Goal: Obtain resource: Download file/media

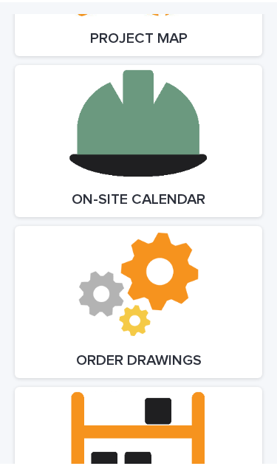
scroll to position [2760, 0]
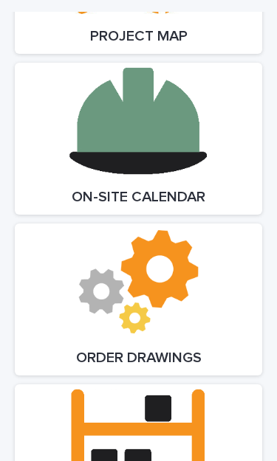
click at [165, 130] on link "Open Link" at bounding box center [138, 139] width 247 height 152
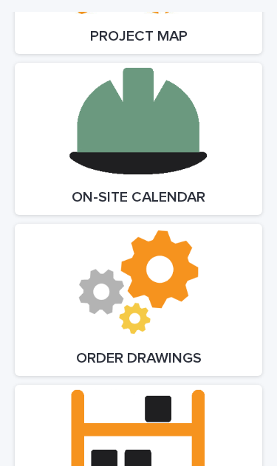
click at [187, 150] on link "Open Link" at bounding box center [138, 139] width 247 height 152
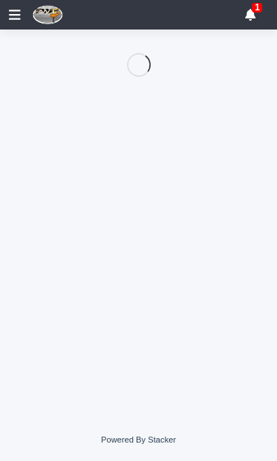
click at [255, 11] on p "1" at bounding box center [257, 7] width 5 height 10
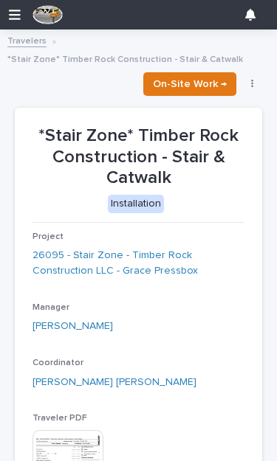
click at [191, 413] on p "Traveler PDF" at bounding box center [138, 418] width 212 height 10
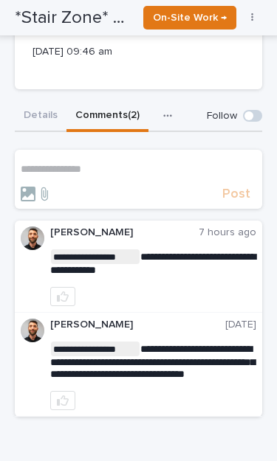
scroll to position [546, 0]
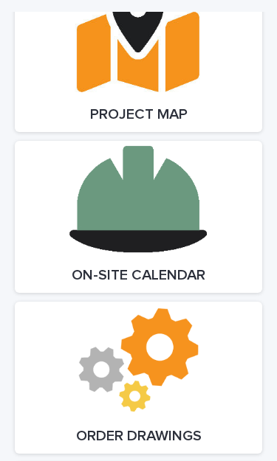
scroll to position [2627, 0]
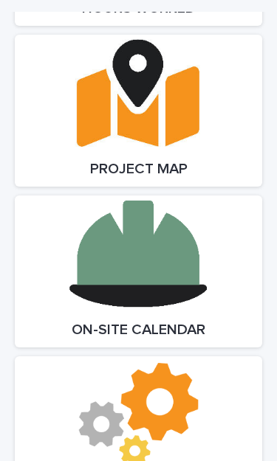
click at [150, 238] on link "Open Link" at bounding box center [138, 272] width 247 height 152
